Goal: Task Accomplishment & Management: Manage account settings

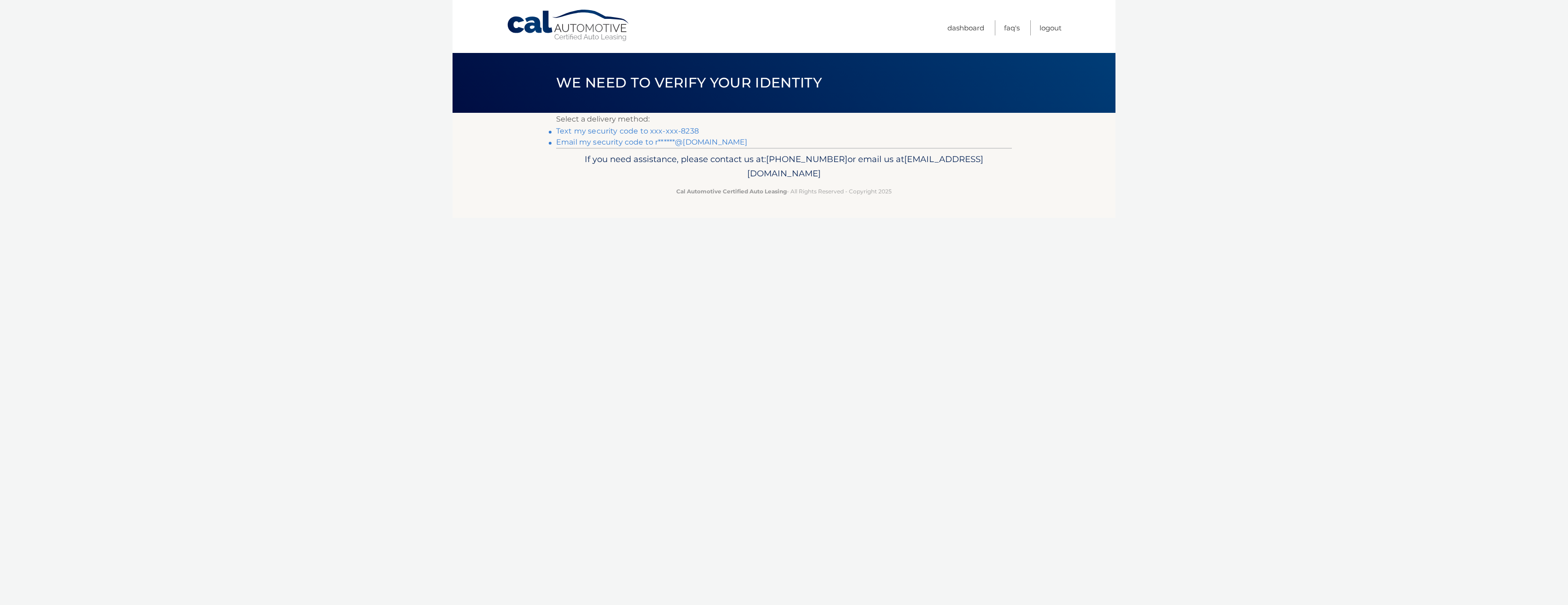
click at [622, 131] on link "Text my security code to xxx-xxx-8238" at bounding box center [628, 131] width 143 height 9
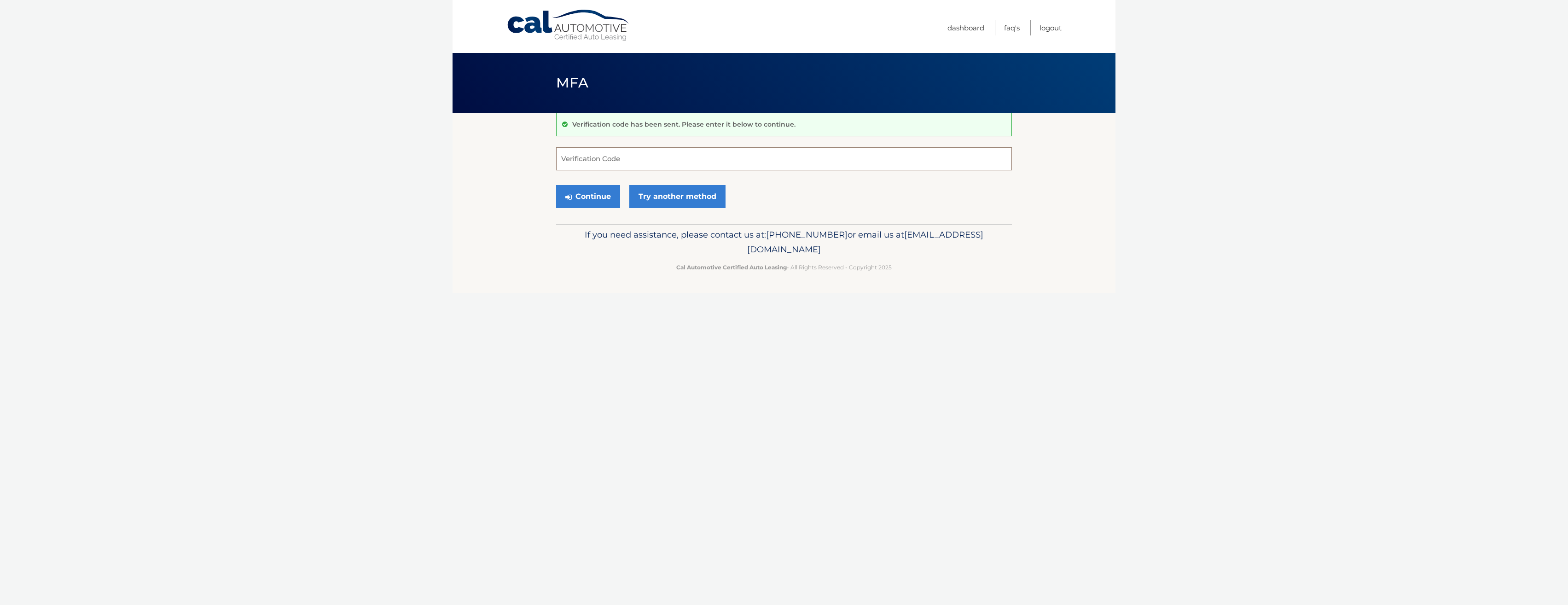
click at [601, 155] on input "Verification Code" at bounding box center [784, 159] width 456 height 23
type input "8"
type input "001085"
click at [592, 195] on button "Continue" at bounding box center [588, 197] width 64 height 23
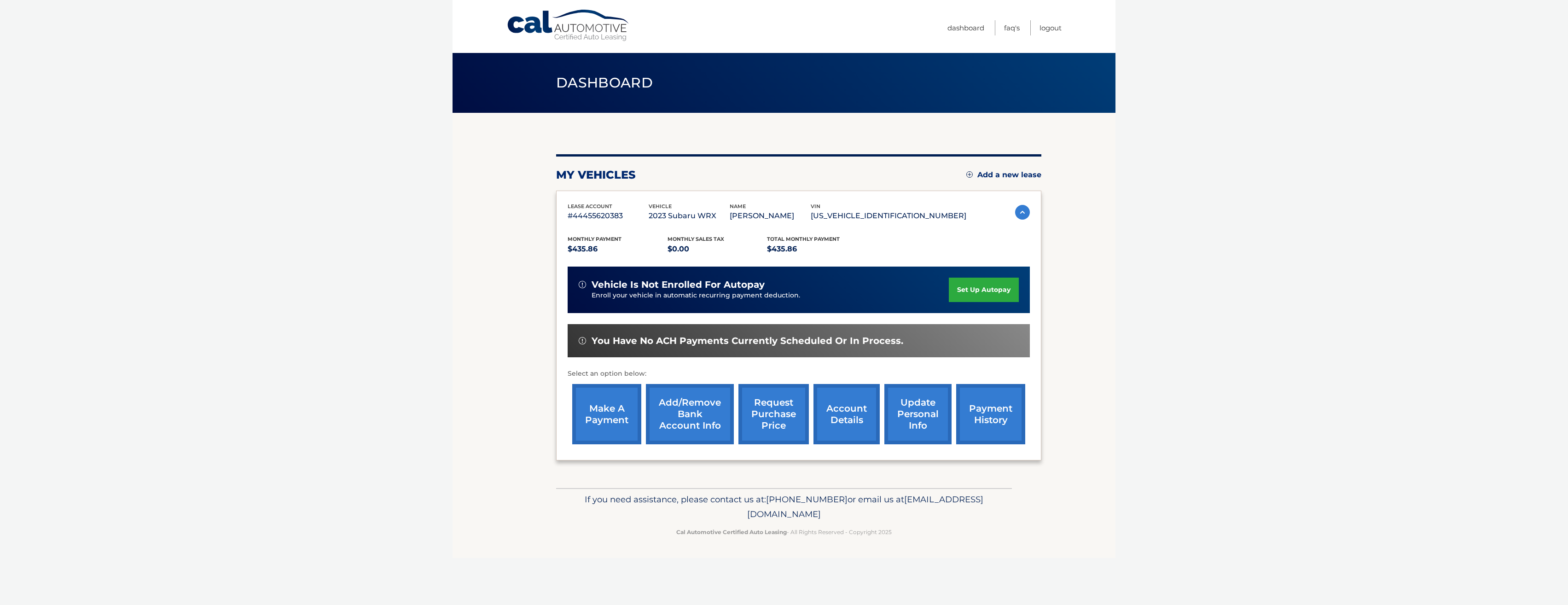
click at [209, 247] on body "Cal Automotive Menu Dashboard FAQ's Logout" at bounding box center [784, 302] width 1568 height 605
click at [1110, 399] on section "my vehicles Add a new lease lease account #44455620383 vehicle 2023 Subaru WRX …" at bounding box center [784, 300] width 663 height 375
click at [1009, 427] on link "payment history" at bounding box center [991, 415] width 69 height 61
click at [1126, 424] on body "Cal Automotive Menu Dashboard FAQ's Logout" at bounding box center [784, 302] width 1568 height 605
click at [1001, 415] on link "payment history" at bounding box center [991, 415] width 69 height 61
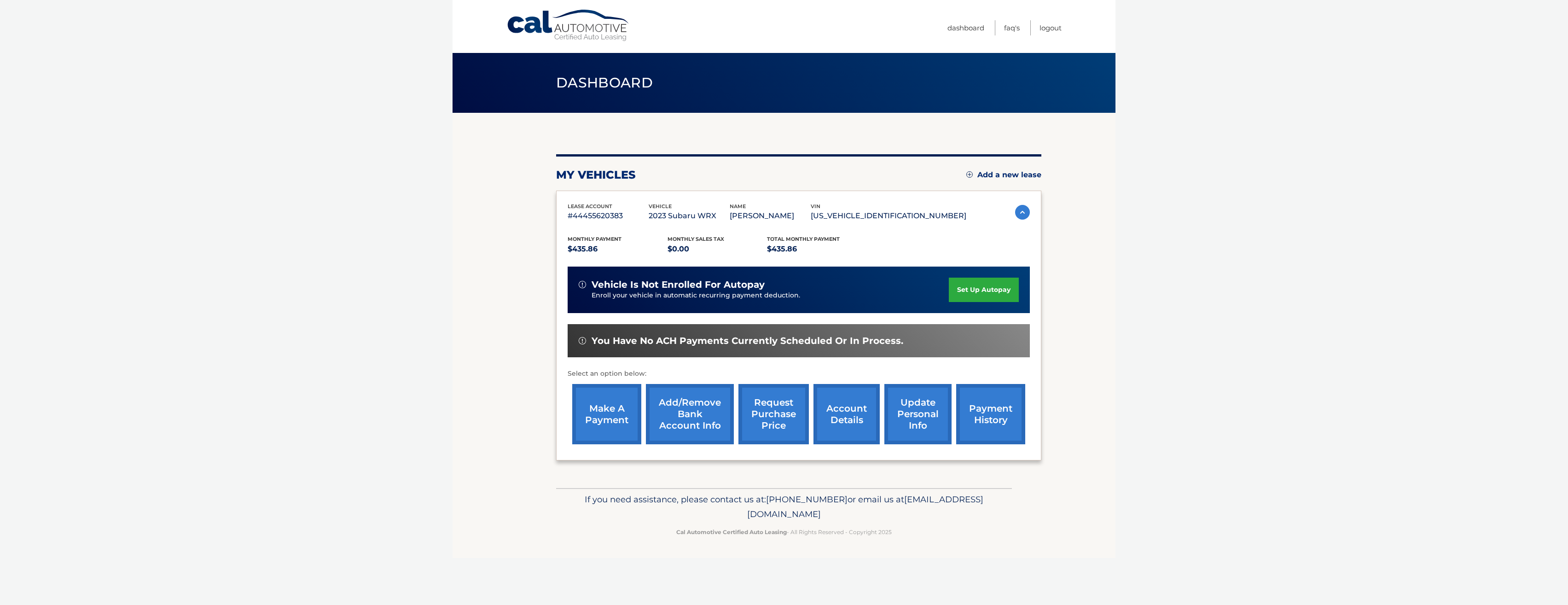
click at [597, 417] on link "make a payment" at bounding box center [607, 415] width 69 height 61
click at [1168, 272] on body "Cal Automotive Menu Dashboard FAQ's Logout" at bounding box center [784, 302] width 1568 height 605
click at [1301, 264] on body "Cal Automotive Menu Dashboard FAQ's Logout" at bounding box center [784, 302] width 1568 height 605
click at [997, 424] on link "payment history" at bounding box center [991, 415] width 69 height 61
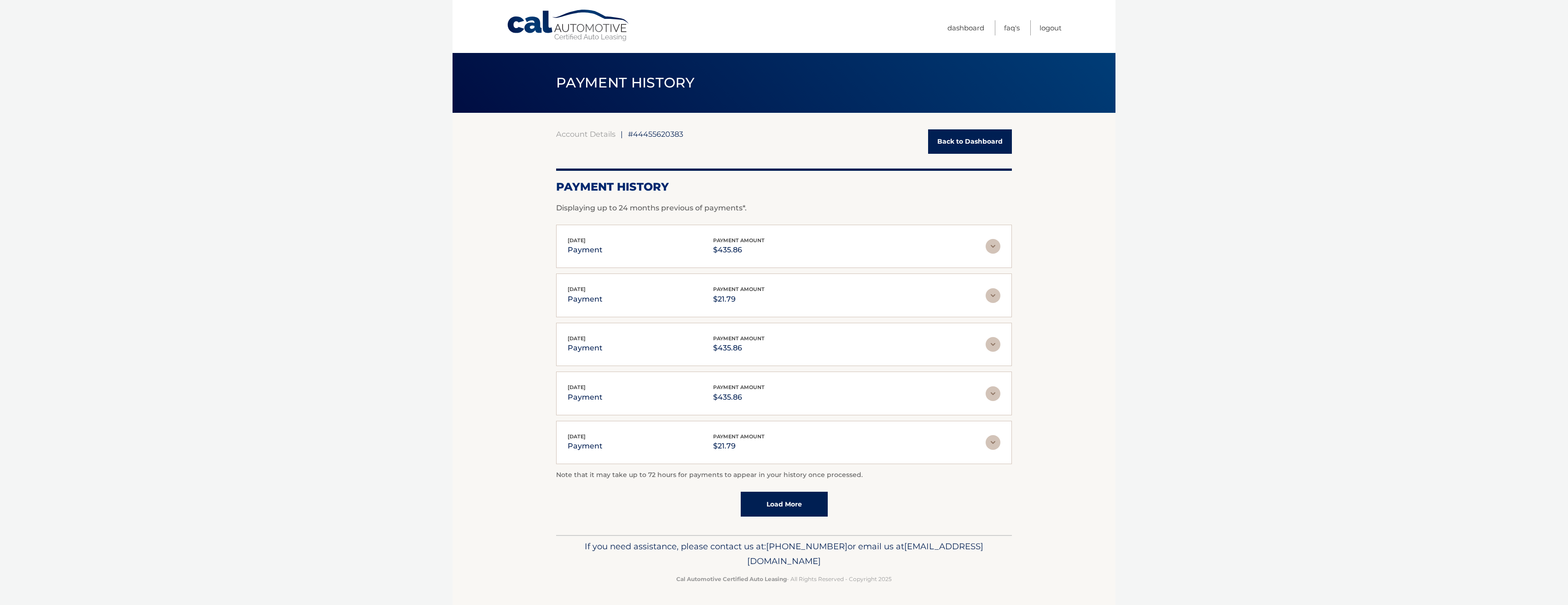
click at [1126, 424] on body "Cal Automotive Menu Dashboard FAQ's Logout |" at bounding box center [784, 302] width 1568 height 605
click at [491, 293] on section "Account Details | #44455620383 Back to Dashboard Payment History Displaying up …" at bounding box center [784, 323] width 663 height 423
click at [1195, 356] on body "Cal Automotive Menu Dashboard FAQ's Logout |" at bounding box center [784, 302] width 1568 height 605
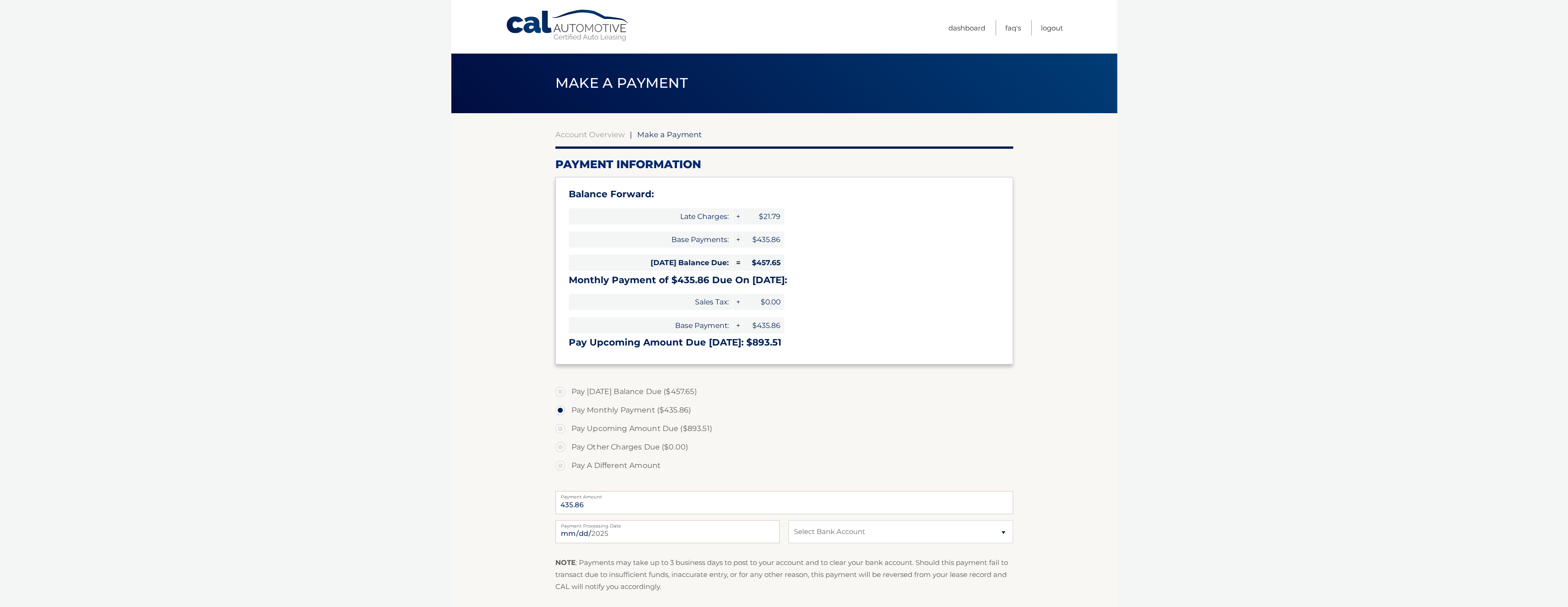
click at [1290, 286] on body "Cal Automotive Menu Dashboard FAQ's Logout |" at bounding box center [784, 303] width 1568 height 607
click at [1200, 301] on body "Cal Automotive Menu Dashboard FAQ's Logout |" at bounding box center [784, 303] width 1568 height 607
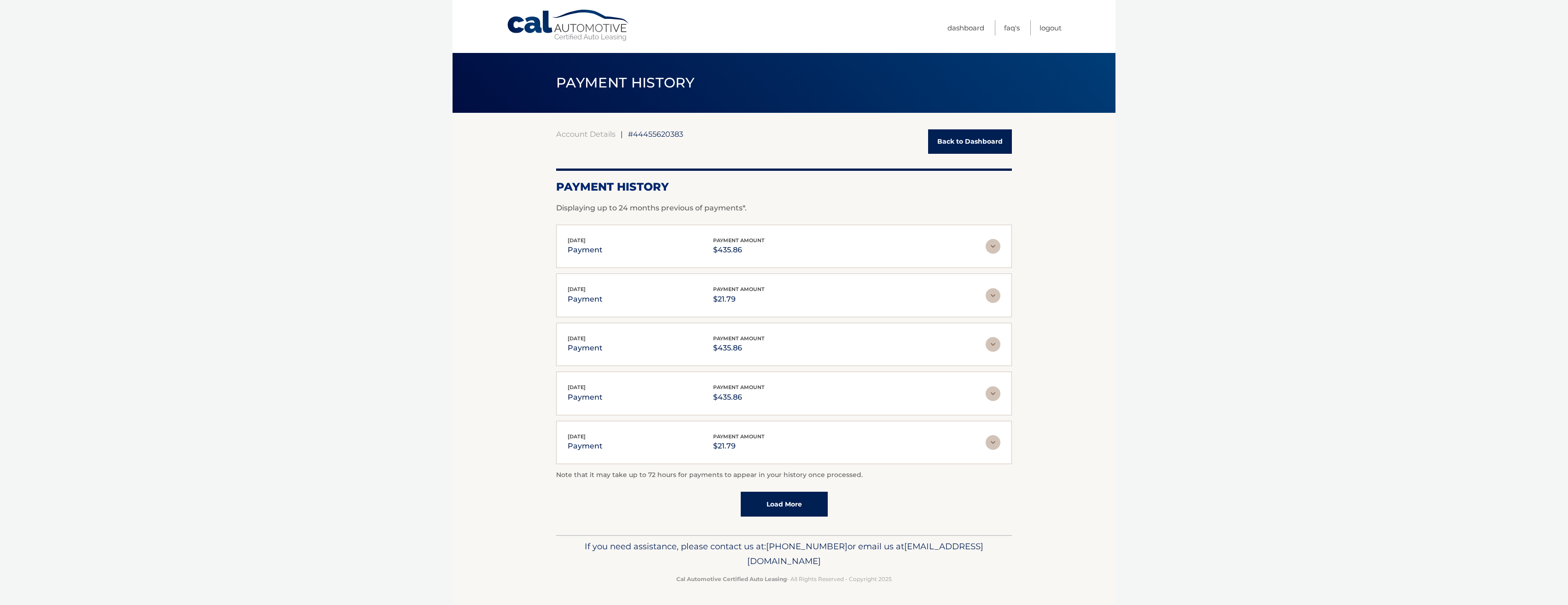
click at [1183, 417] on body "Cal Automotive Menu Dashboard FAQ's Logout |" at bounding box center [784, 302] width 1568 height 605
click at [1150, 383] on body "Cal Automotive Menu Dashboard FAQ's Logout |" at bounding box center [784, 302] width 1568 height 605
click at [820, 497] on link "Load More" at bounding box center [784, 504] width 87 height 25
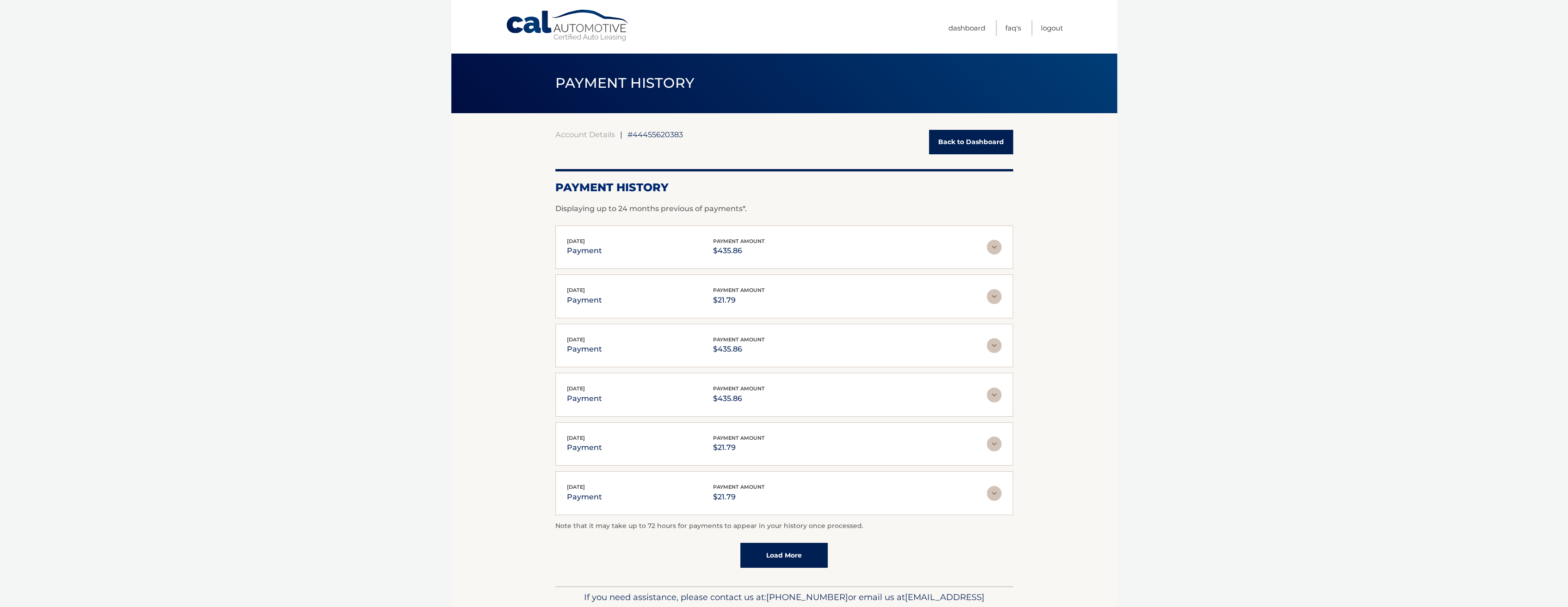
click at [1132, 462] on body "Cal Automotive Menu Dashboard FAQ's Logout |" at bounding box center [784, 303] width 1568 height 607
click at [779, 549] on link "Load More" at bounding box center [784, 555] width 87 height 25
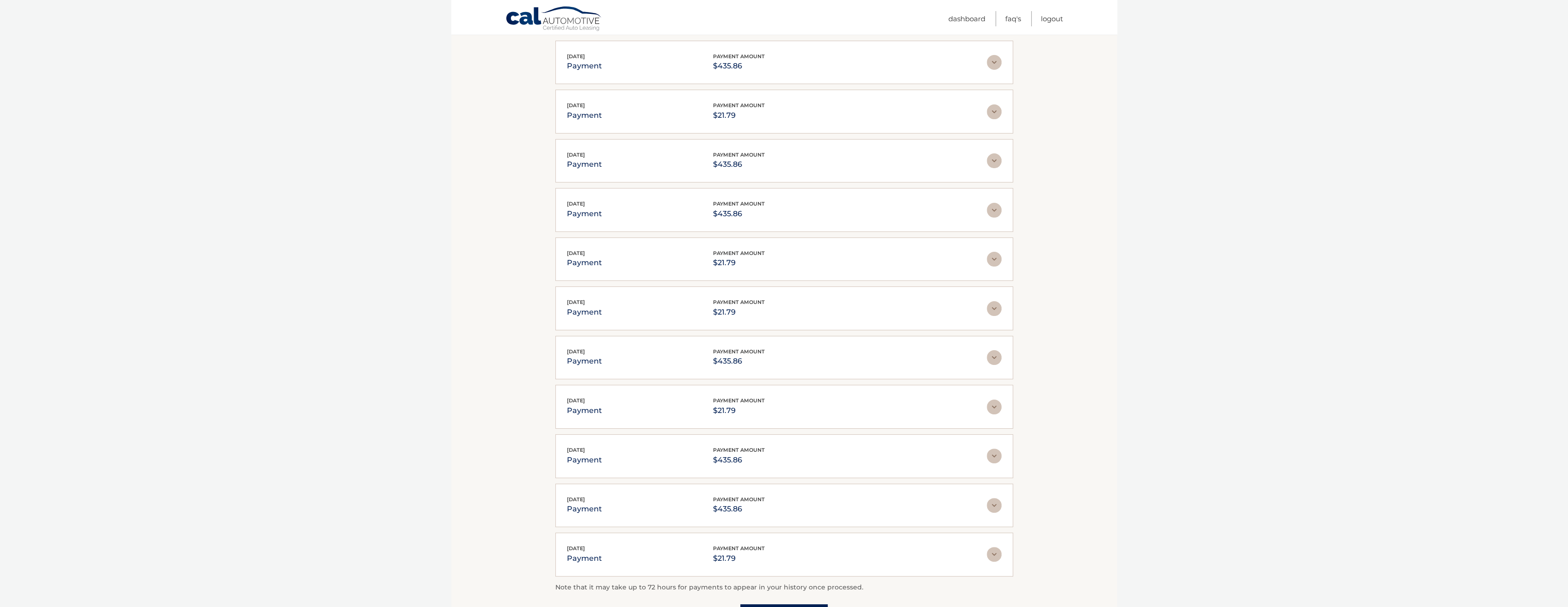
scroll to position [278, 0]
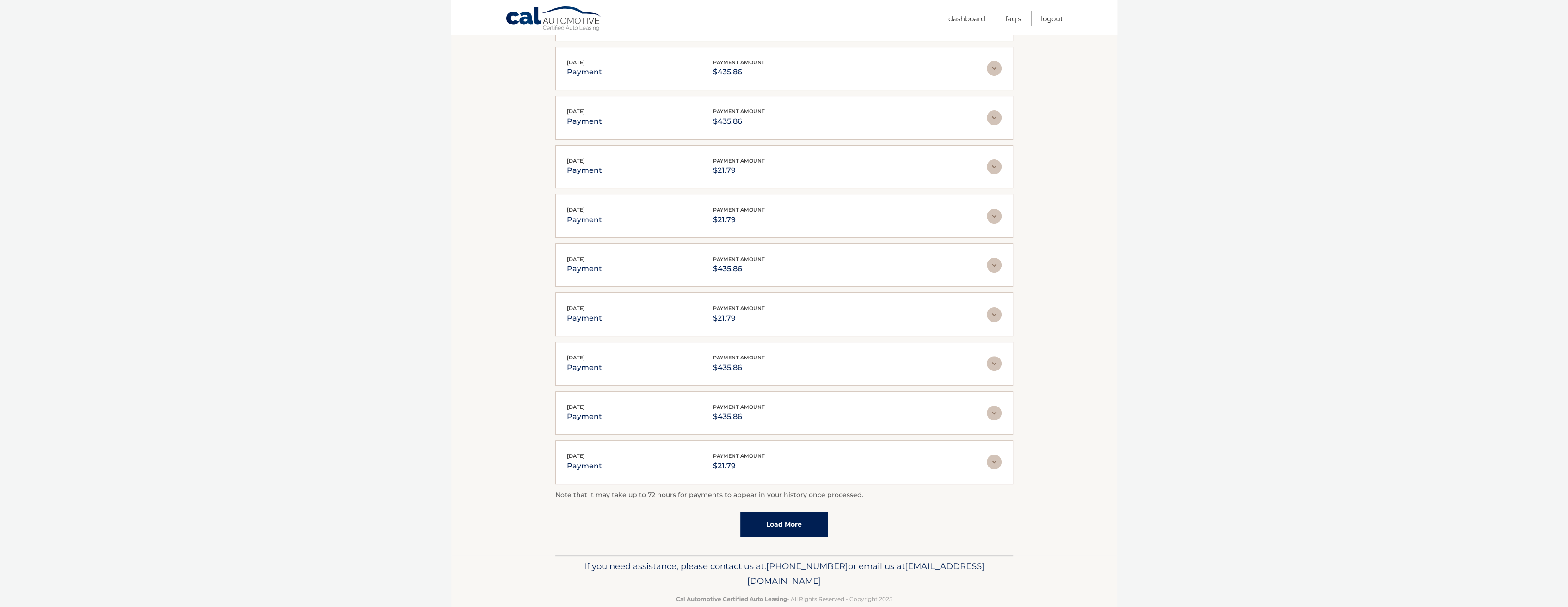
click at [779, 521] on link "Load More" at bounding box center [784, 525] width 87 height 25
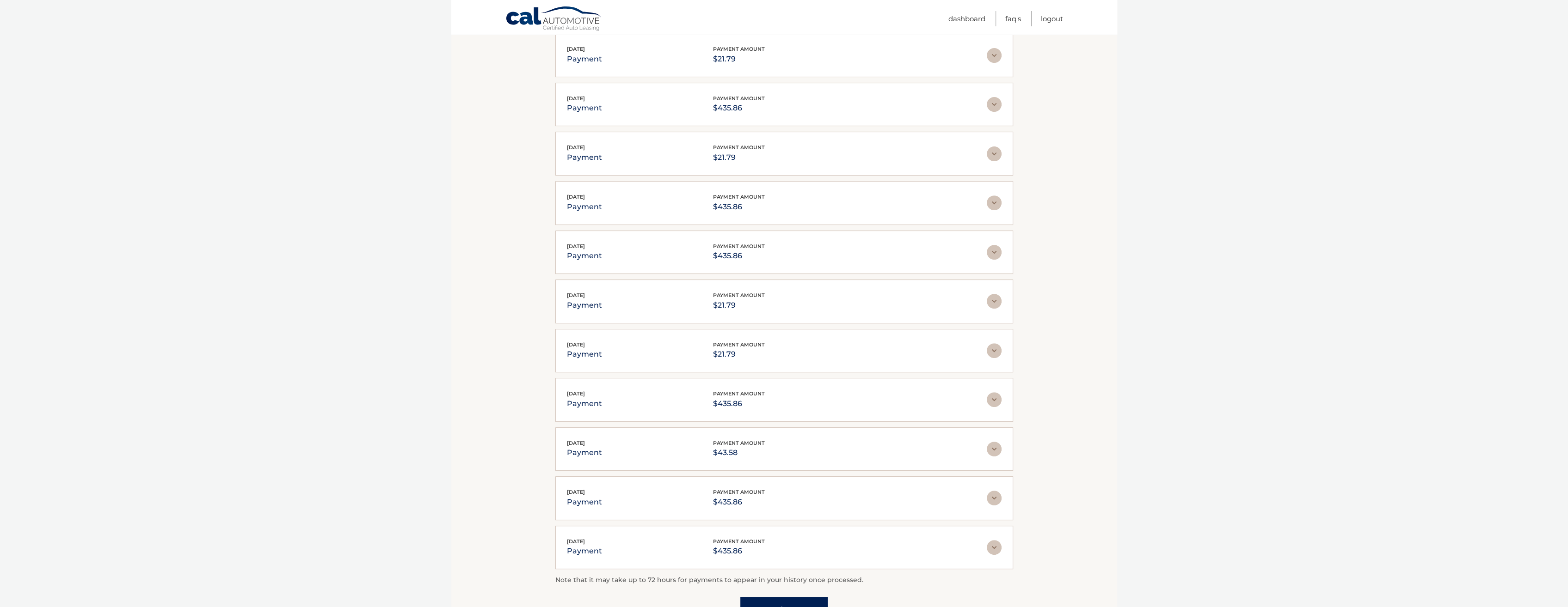
scroll to position [532, 0]
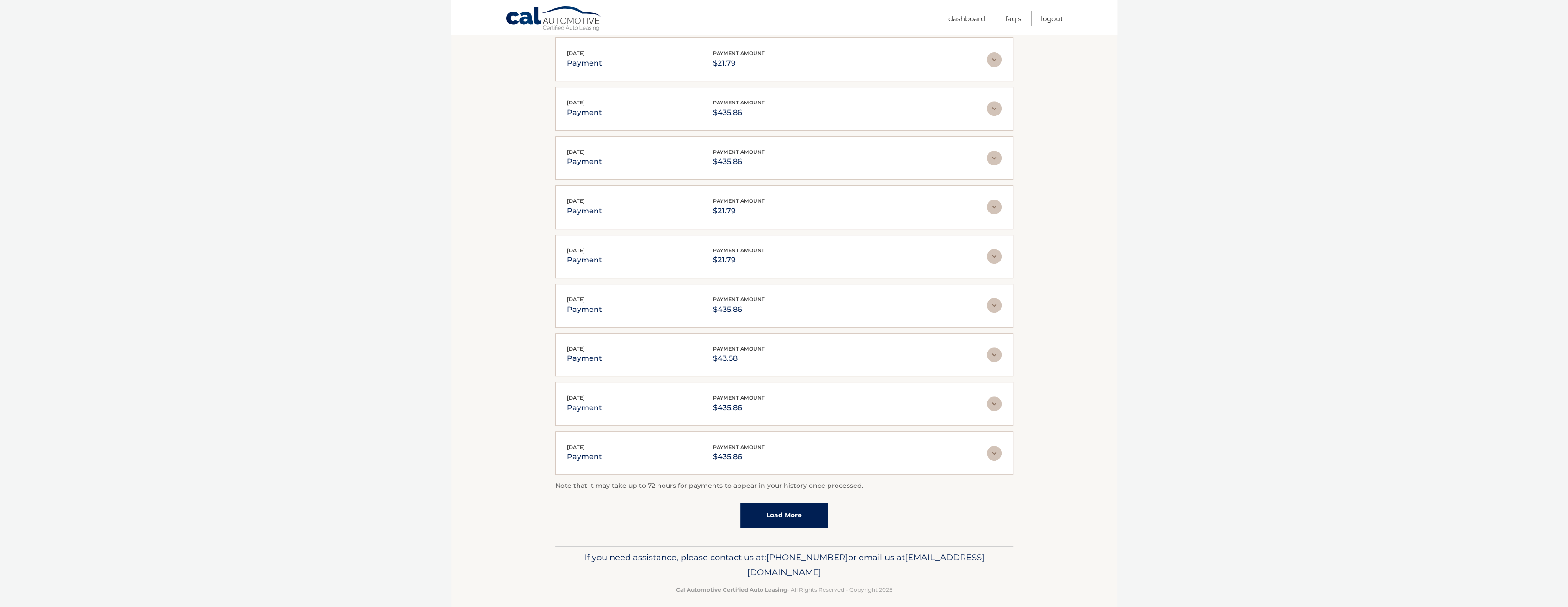
click at [781, 503] on link "Load More" at bounding box center [784, 516] width 87 height 25
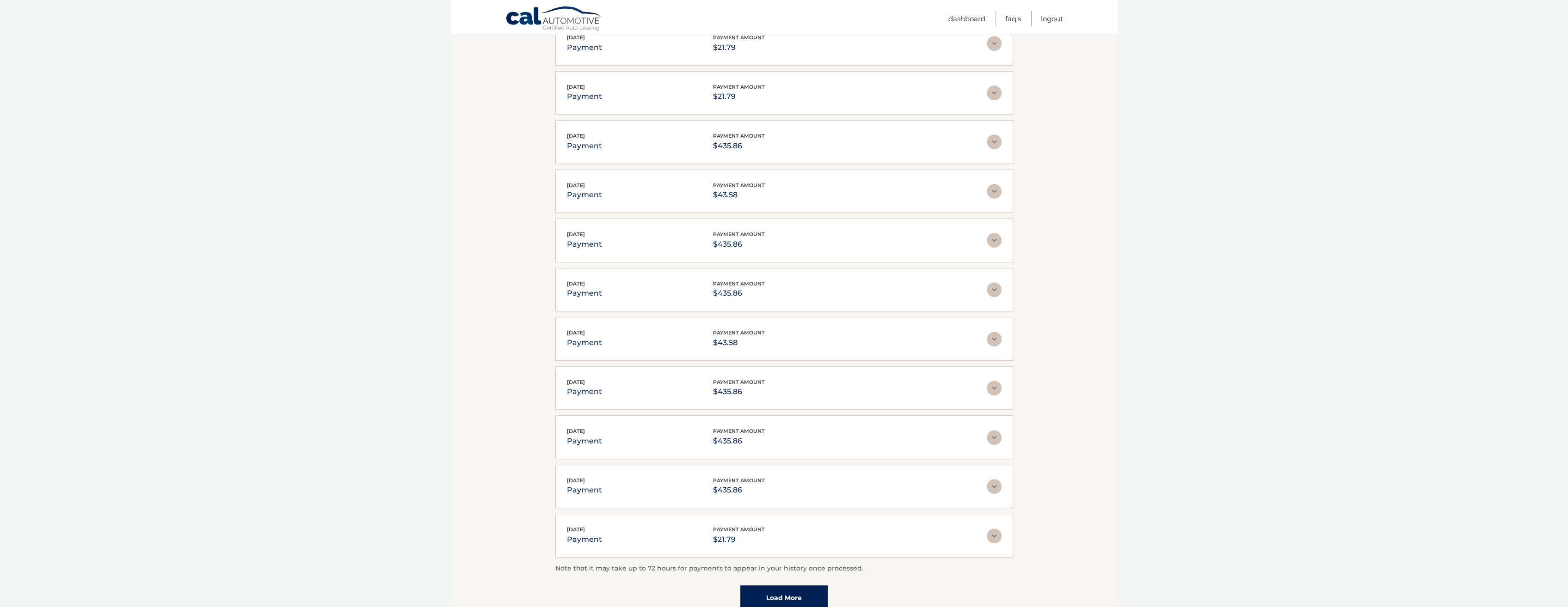
scroll to position [776, 0]
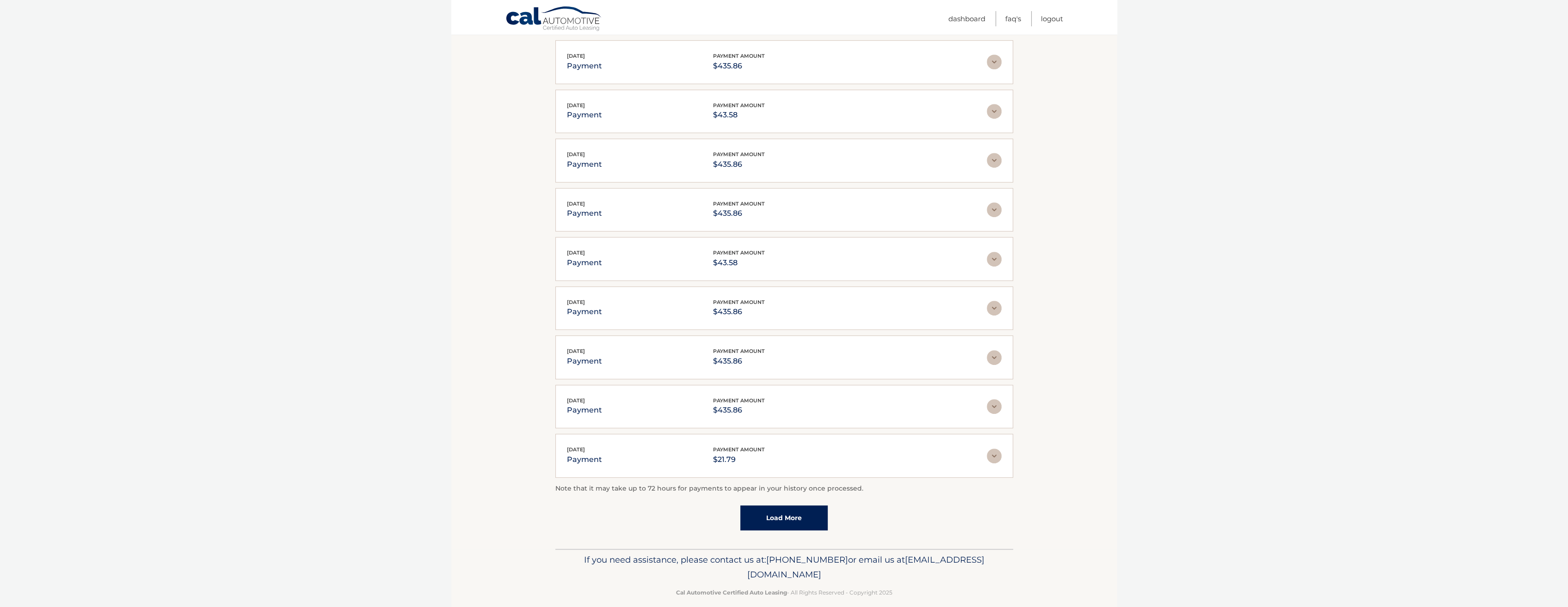
click at [781, 508] on link "Load More" at bounding box center [784, 518] width 87 height 25
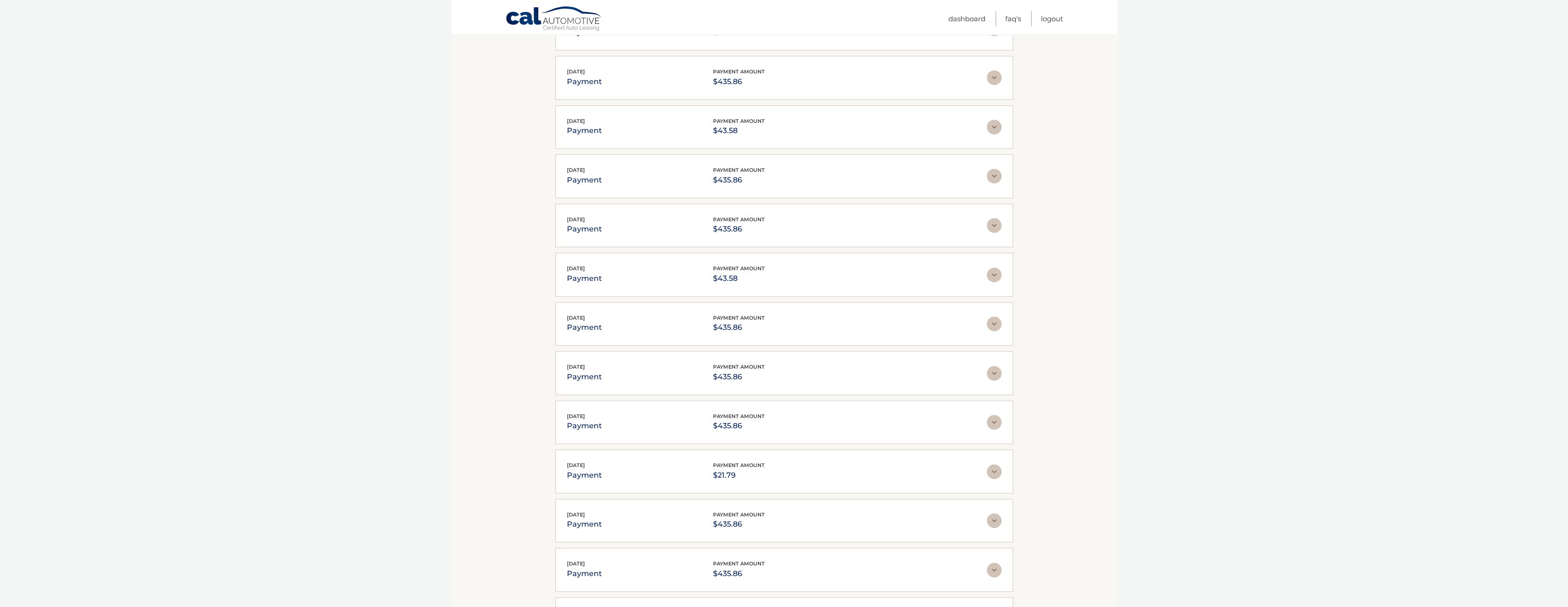
scroll to position [742, 0]
